Goal: Navigation & Orientation: Find specific page/section

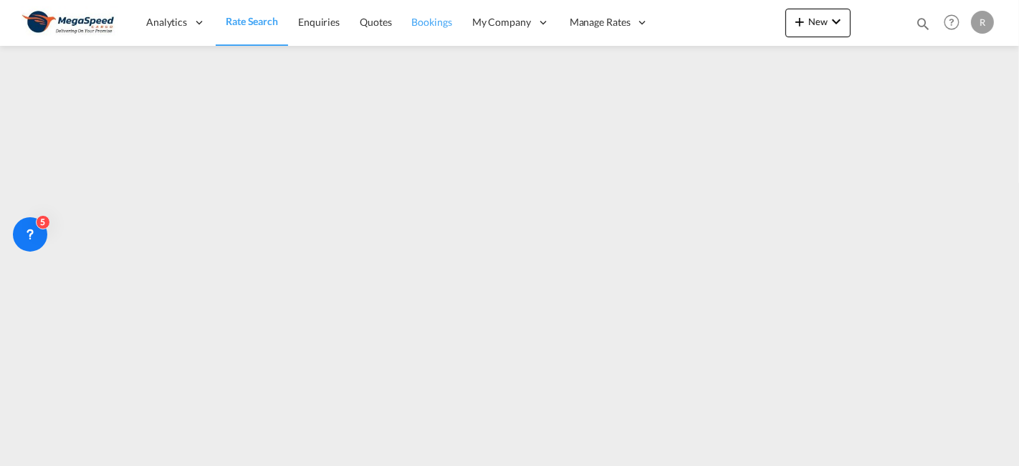
click at [422, 24] on span "Bookings" at bounding box center [432, 22] width 40 height 12
